Goal: Information Seeking & Learning: Learn about a topic

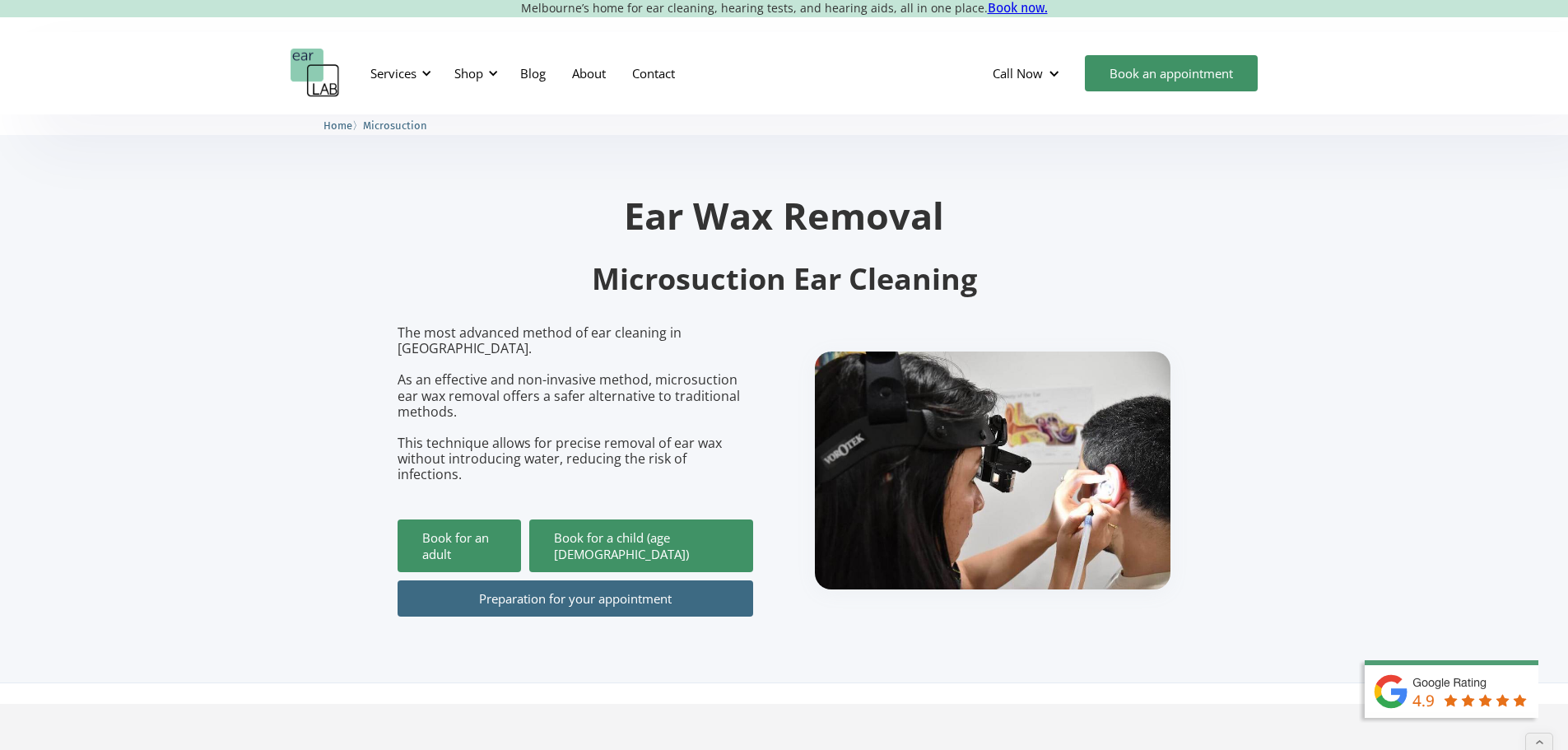
click at [322, 79] on img "home" at bounding box center [314, 73] width 49 height 49
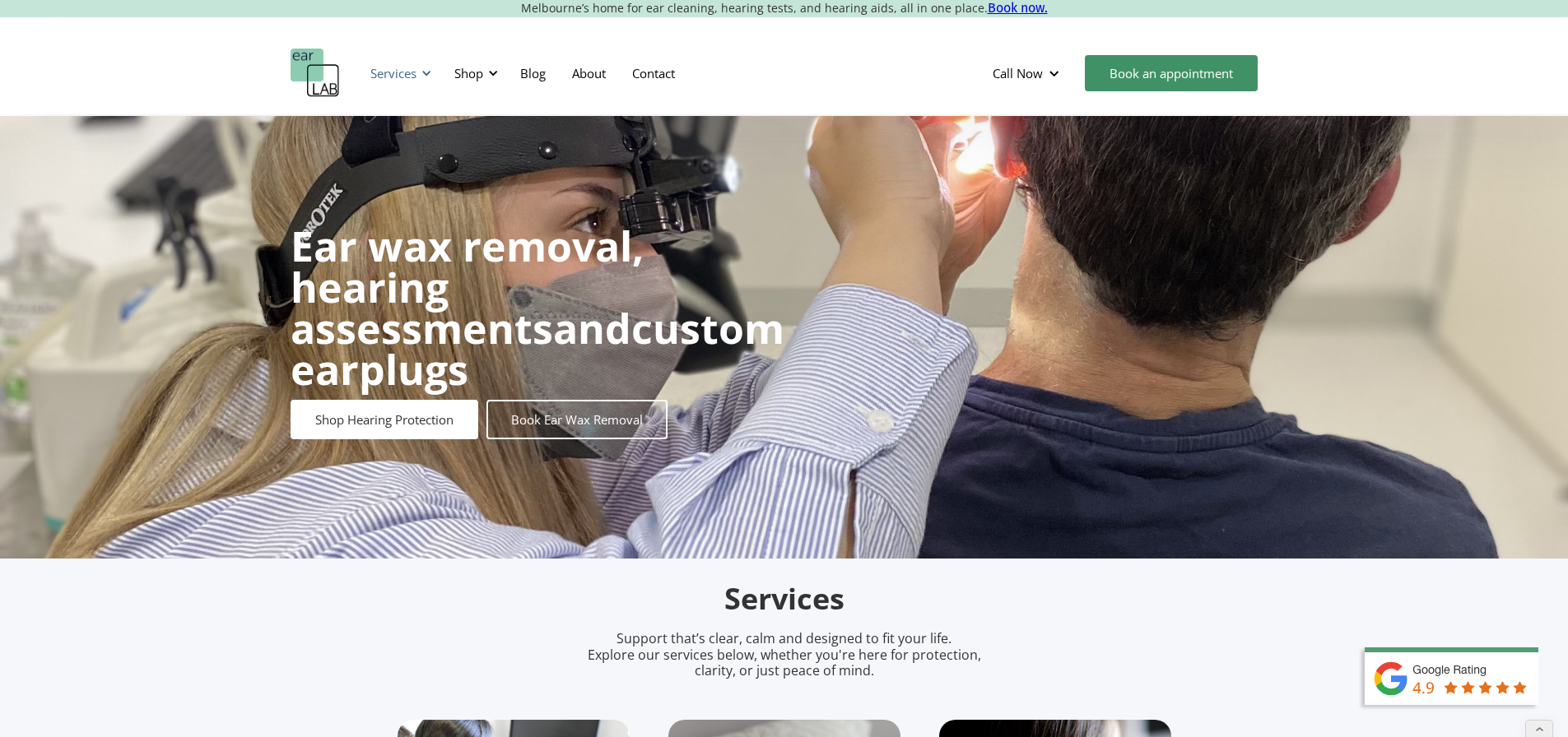
click at [402, 72] on div "Services" at bounding box center [393, 73] width 46 height 17
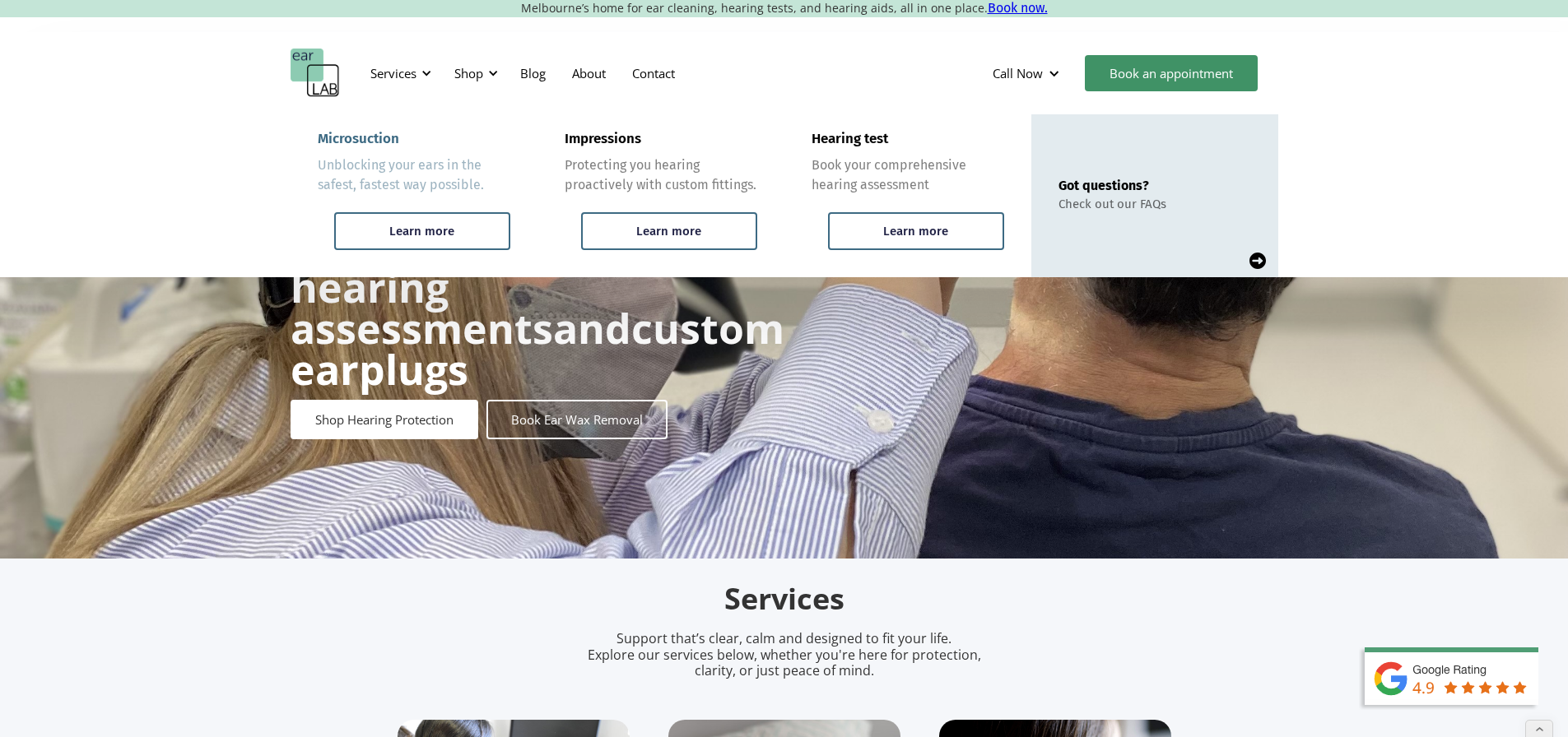
click at [355, 138] on div "Microsuction" at bounding box center [359, 139] width 82 height 17
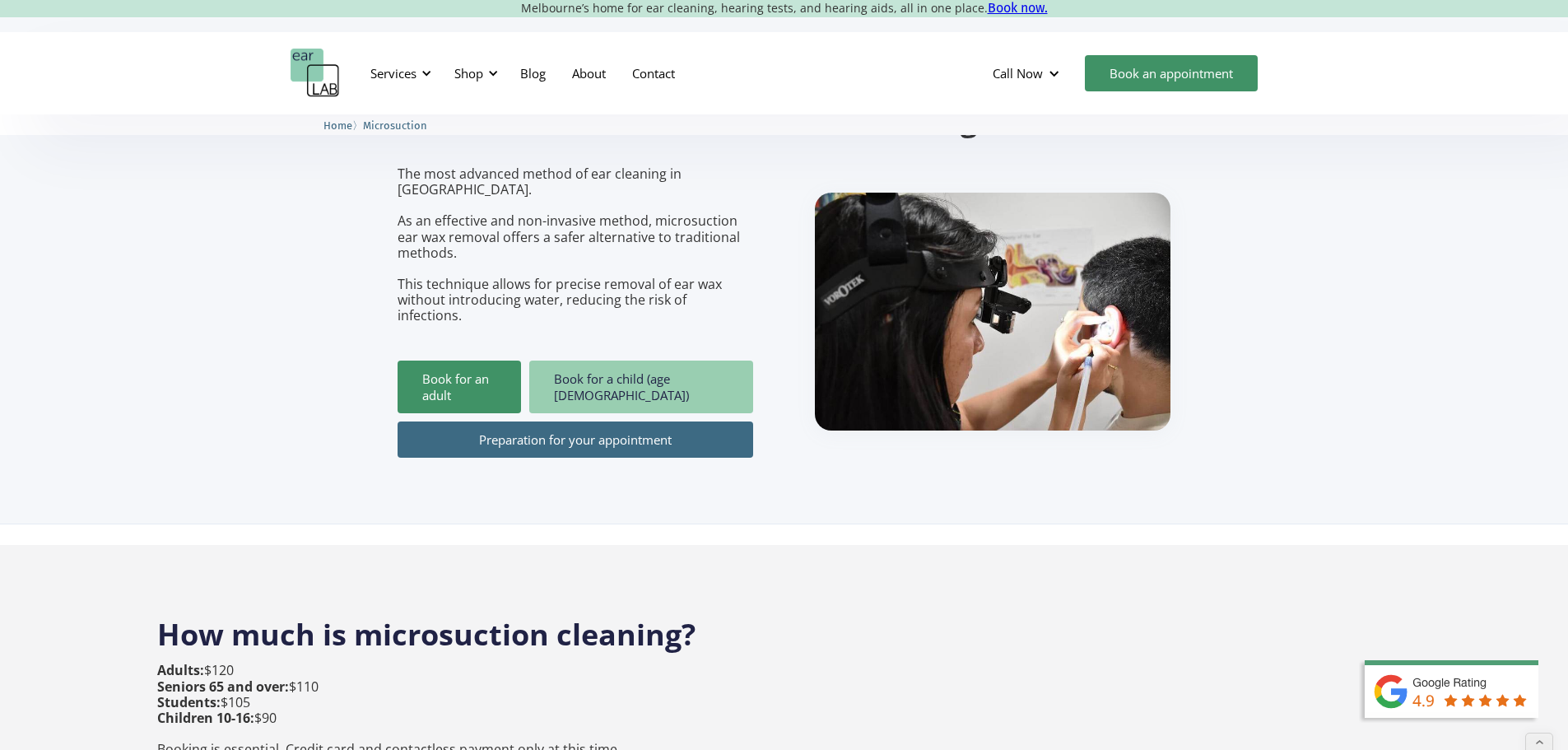
scroll to position [164, 0]
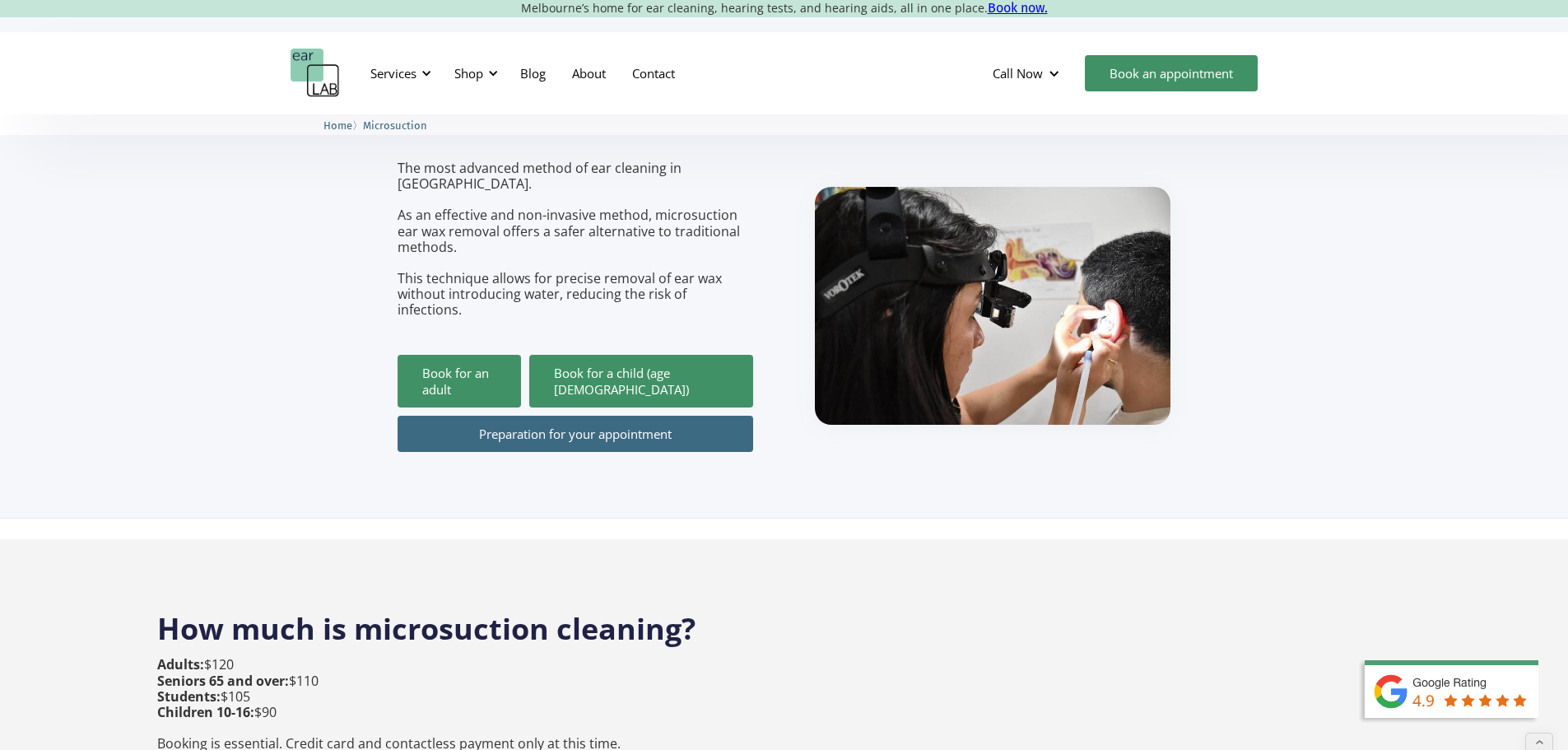
click at [561, 415] on link "Preparation for your appointment" at bounding box center [575, 433] width 355 height 36
click at [456, 79] on div "Shop" at bounding box center [469, 73] width 29 height 17
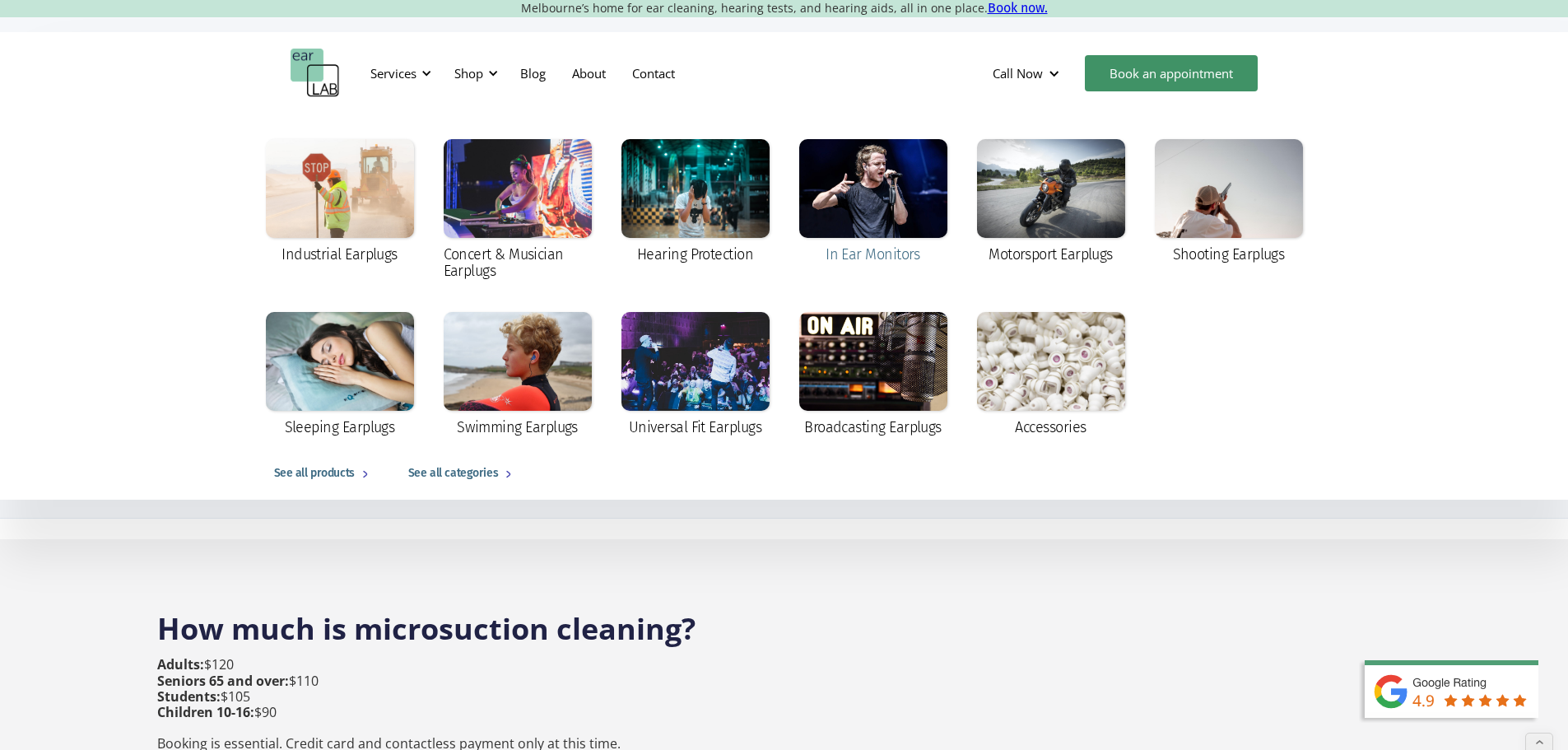
click at [890, 206] on div at bounding box center [873, 189] width 148 height 98
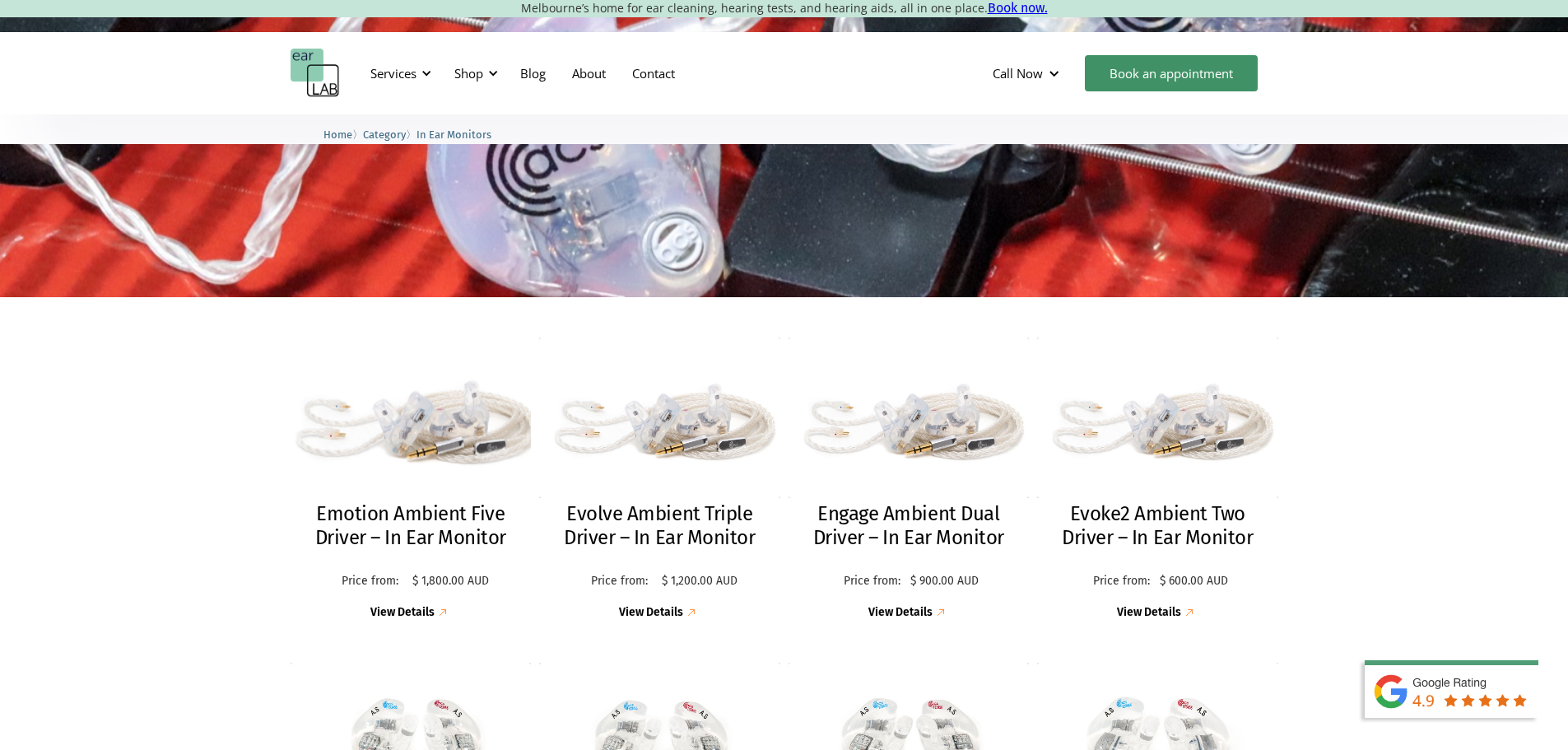
scroll to position [246, 0]
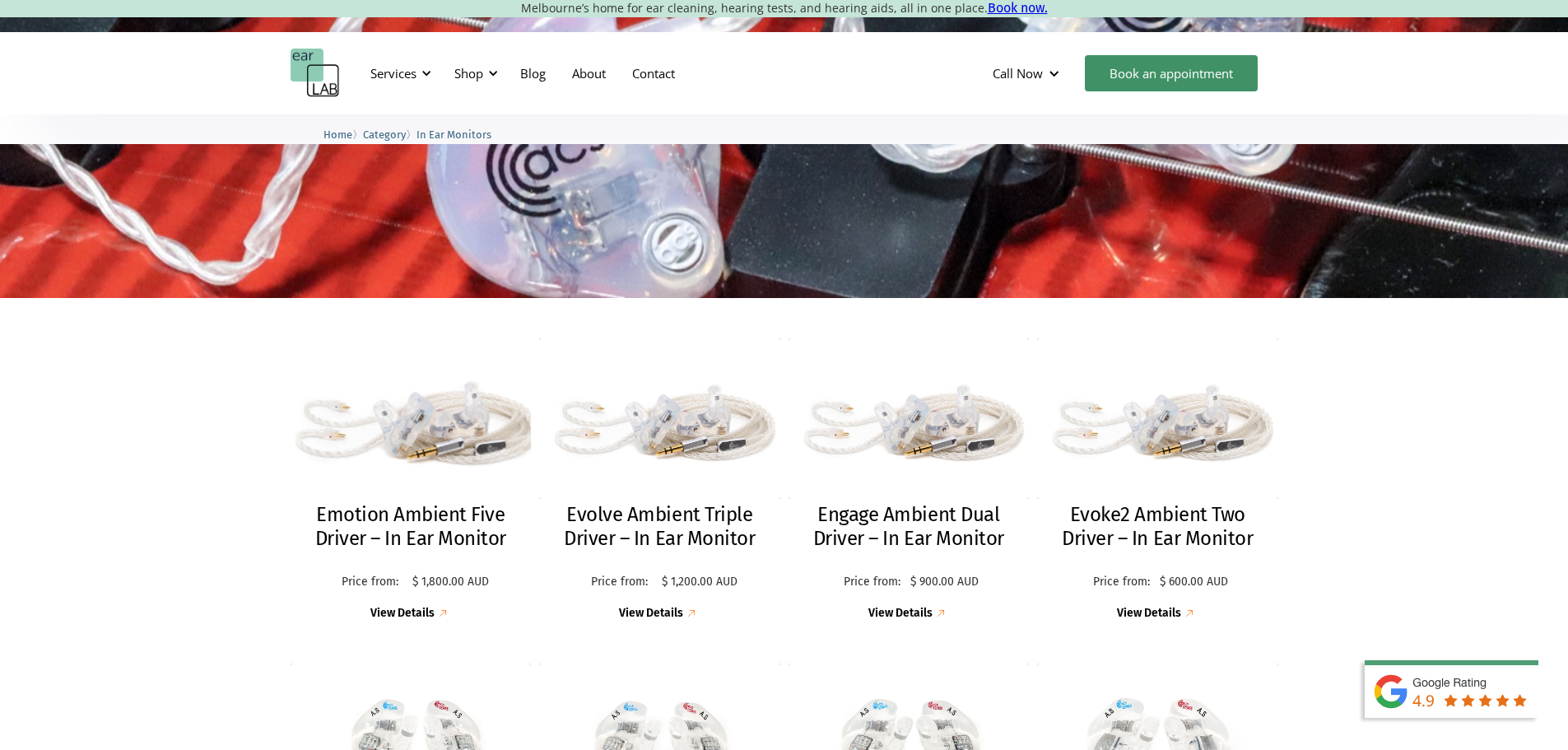
click at [440, 416] on img at bounding box center [411, 419] width 265 height 177
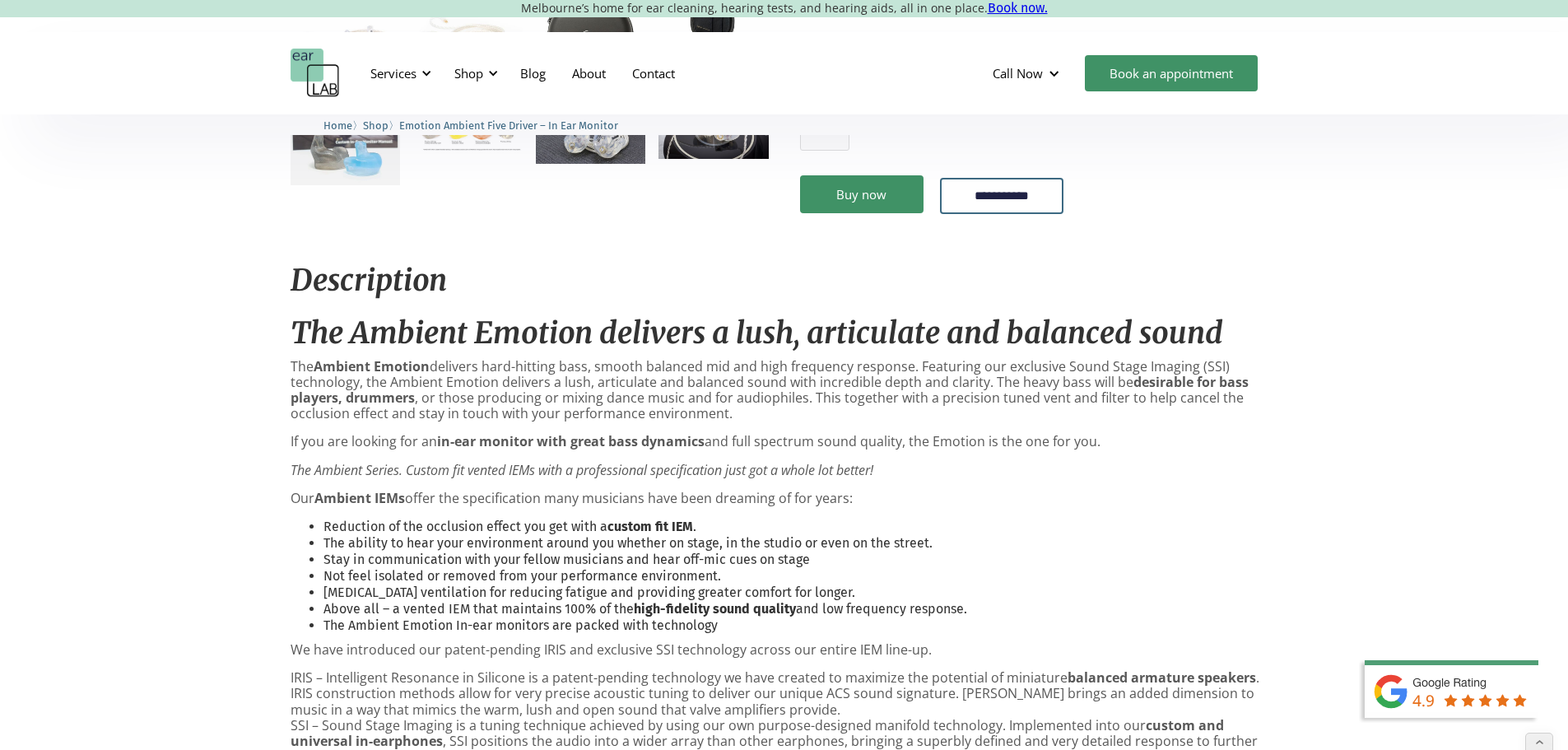
scroll to position [576, 0]
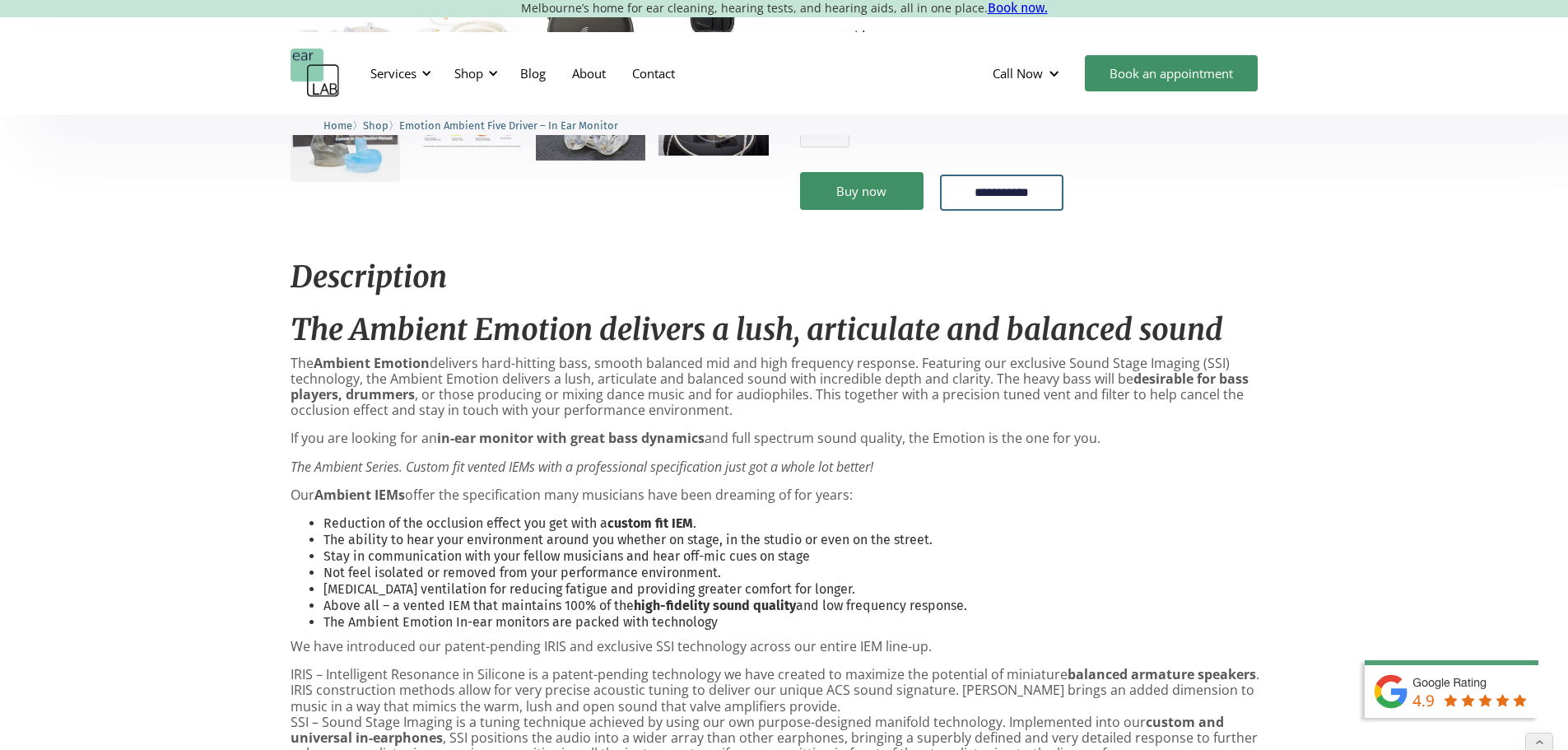
click at [326, 71] on img "home" at bounding box center [314, 73] width 49 height 49
